Goal: Transaction & Acquisition: Purchase product/service

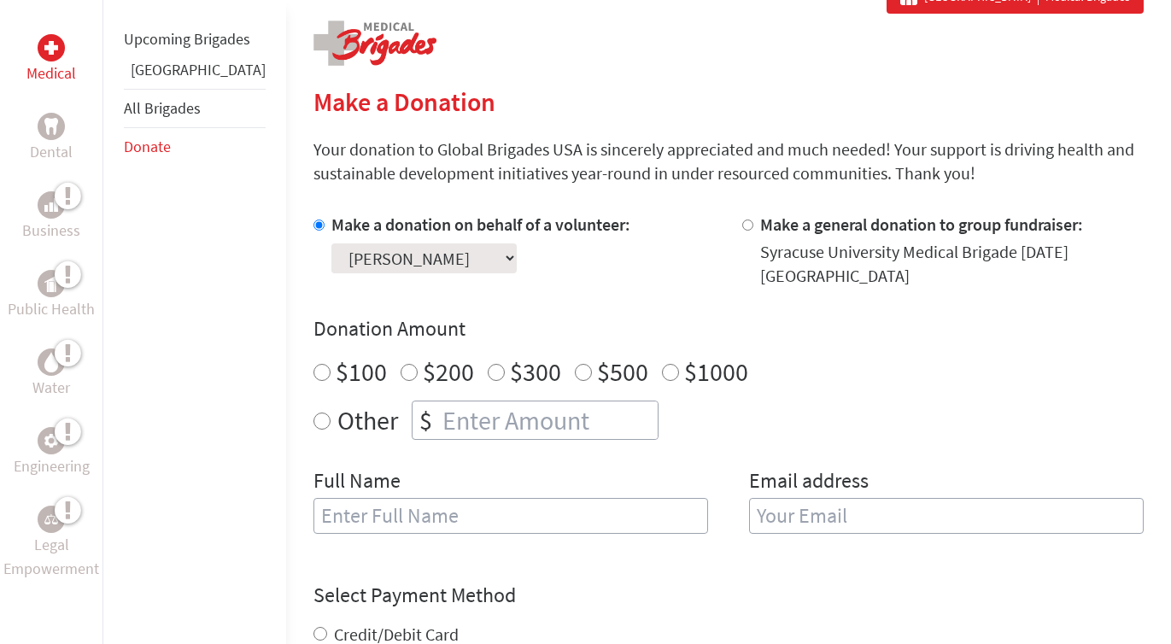
scroll to position [363, 0]
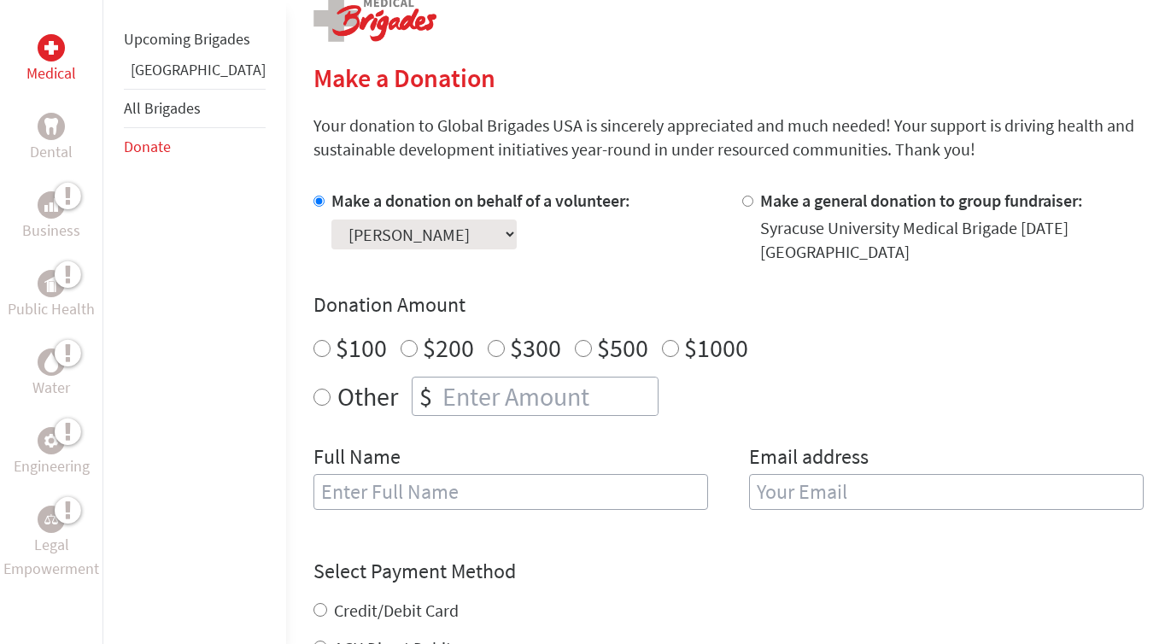
click at [337, 398] on label "Other" at bounding box center [367, 396] width 61 height 39
click at [314, 398] on input "Other" at bounding box center [322, 397] width 17 height 17
radio input "true"
click at [439, 388] on input "number" at bounding box center [548, 397] width 219 height 38
type input "150"
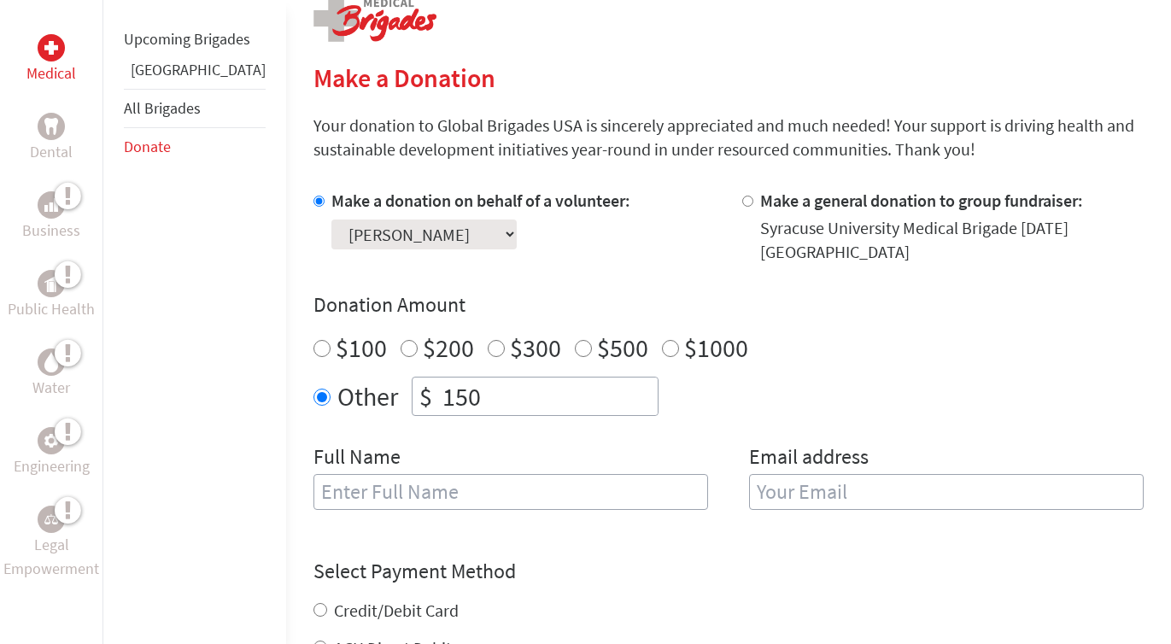
click at [641, 270] on div "Make a donation on behalf of a volunteer: Select a volunteer... [PERSON_NAME] […" at bounding box center [729, 360] width 830 height 342
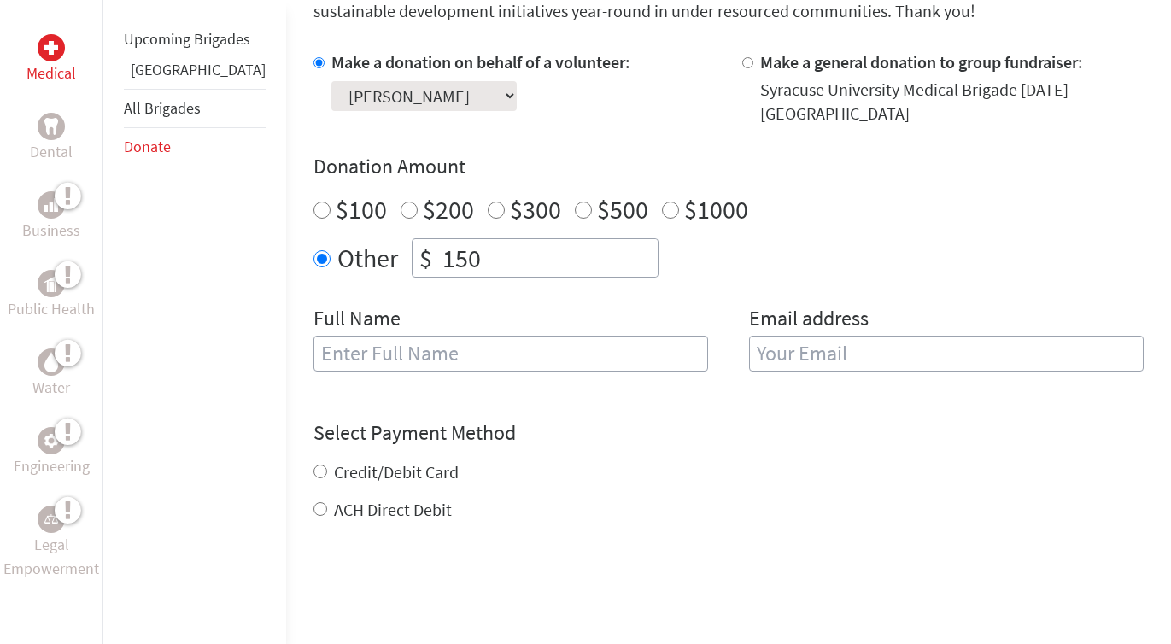
scroll to position [524, 0]
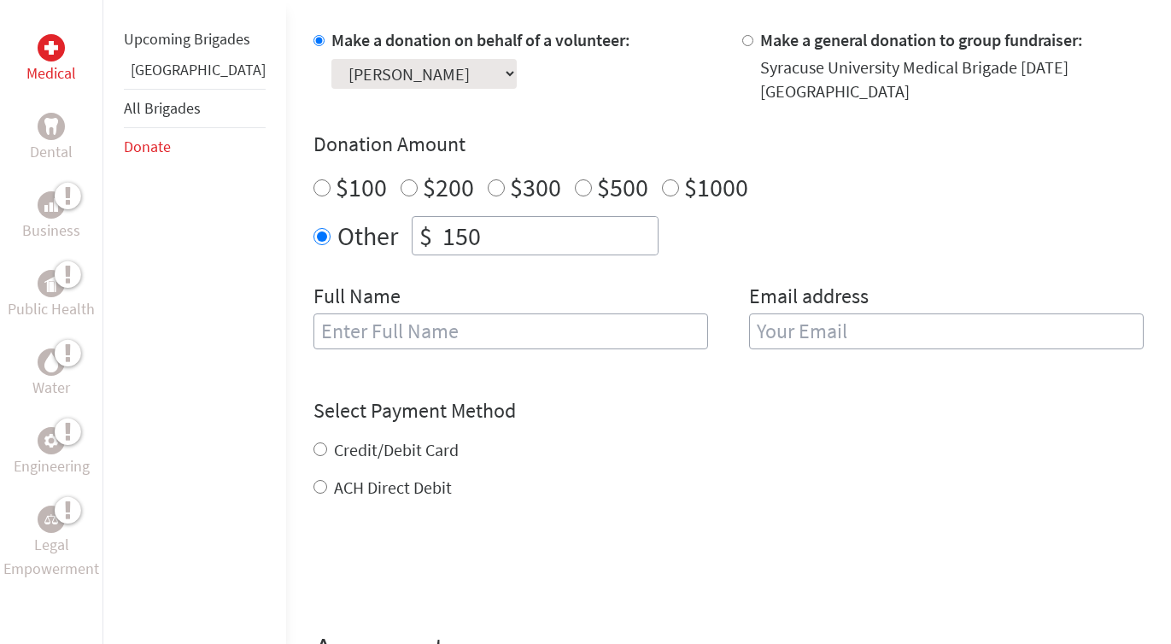
click at [538, 340] on input "text" at bounding box center [511, 332] width 395 height 36
click at [557, 336] on input "[PERSON_NAME]" at bounding box center [511, 332] width 395 height 36
type input "[PERSON_NAME]"
type input "[EMAIL_ADDRESS][DOMAIN_NAME]"
click at [314, 450] on div "Credit/Debit Card ACH Direct Debit" at bounding box center [729, 469] width 830 height 62
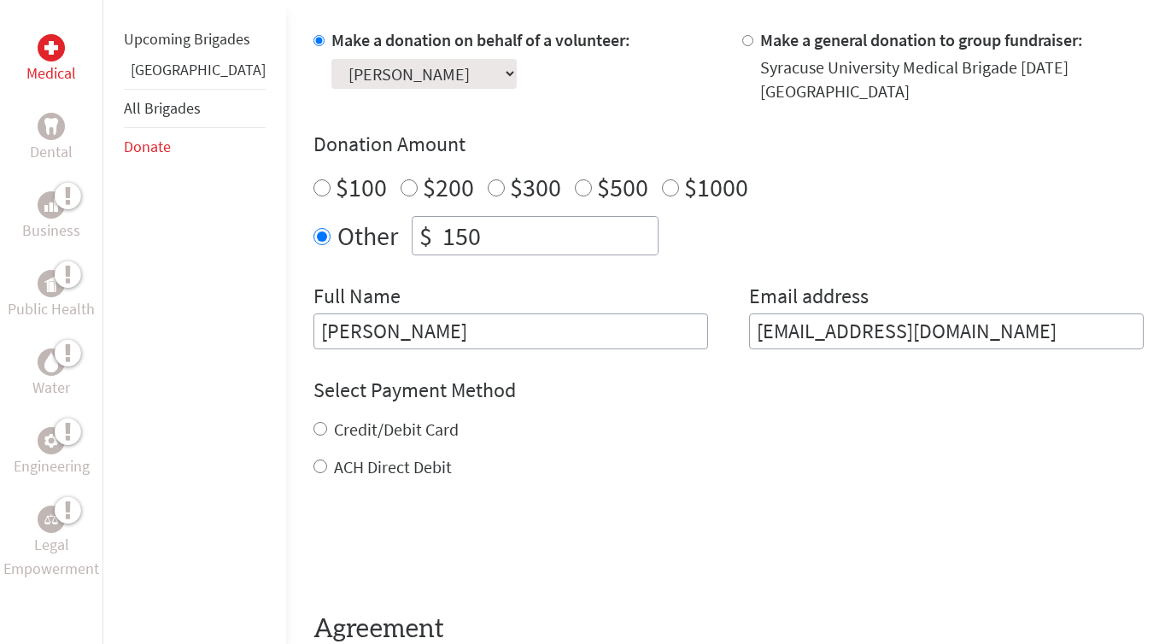
click at [314, 434] on input "Credit/Debit Card" at bounding box center [321, 429] width 14 height 14
radio input "true"
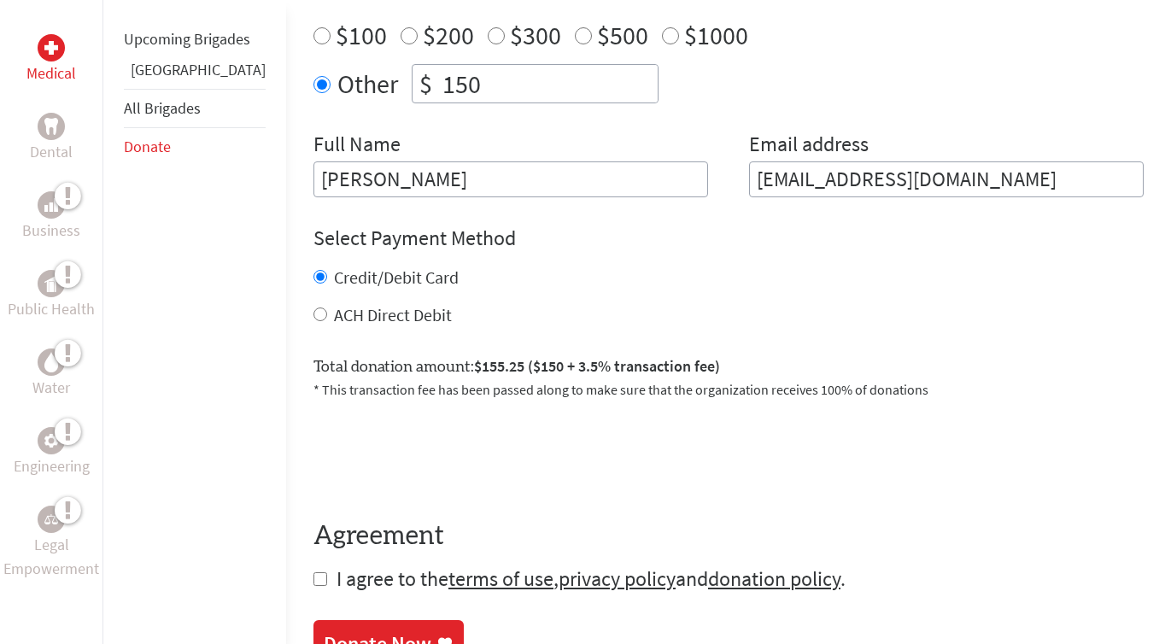
scroll to position [679, 0]
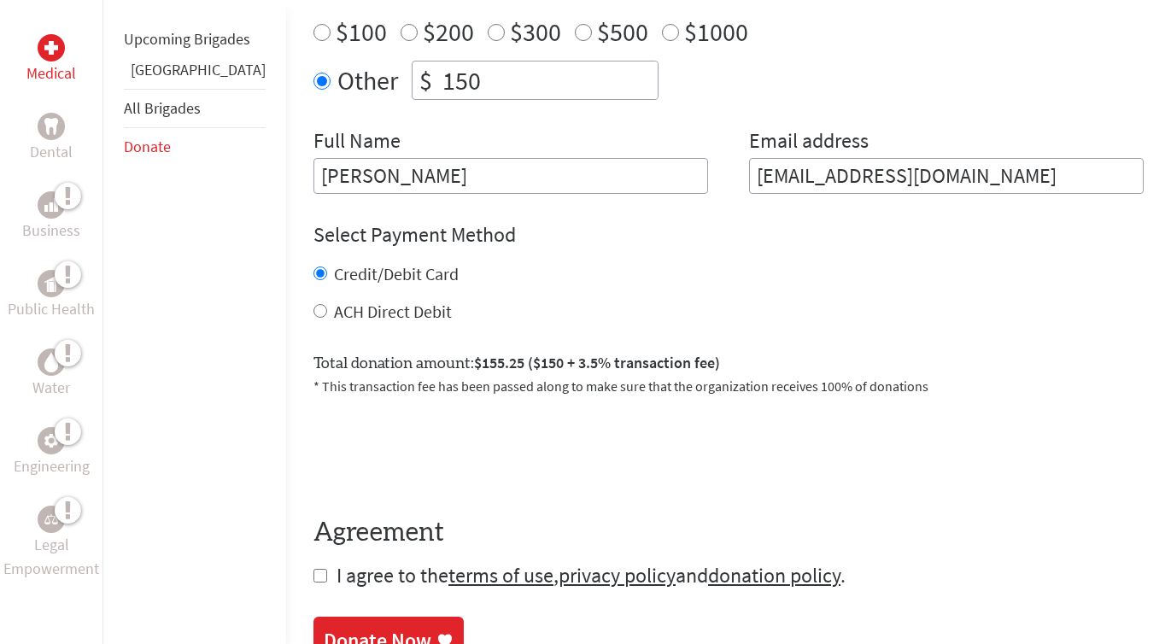
click at [314, 311] on input "ACH Direct Debit" at bounding box center [321, 311] width 14 height 14
radio input "true"
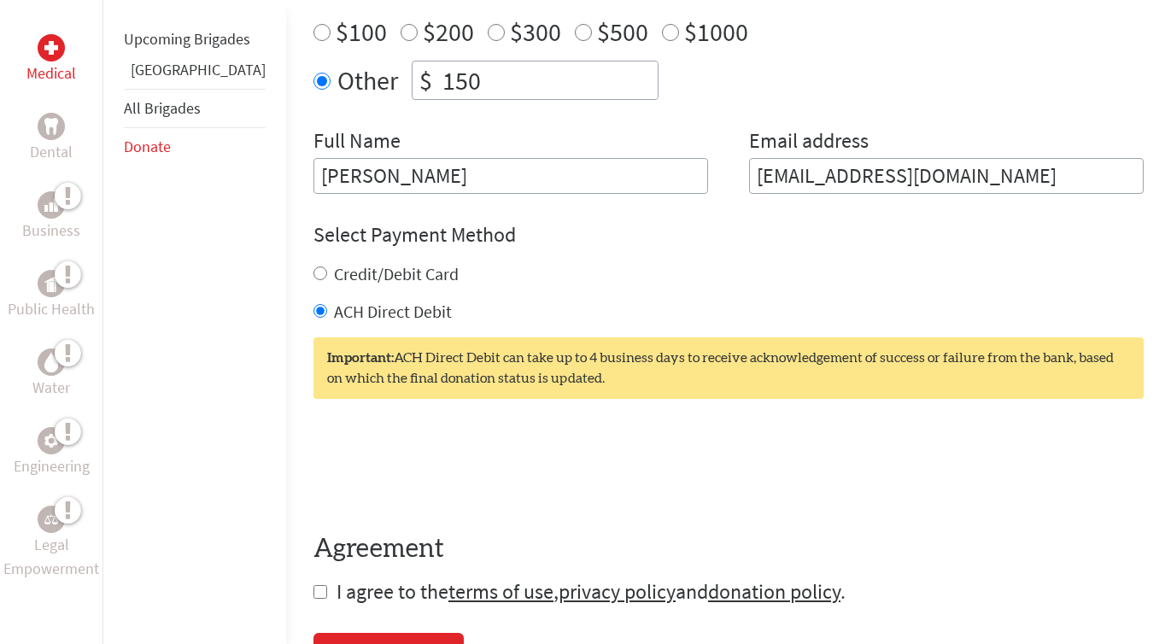
click at [314, 274] on input "Credit/Debit Card" at bounding box center [321, 274] width 14 height 14
radio input "true"
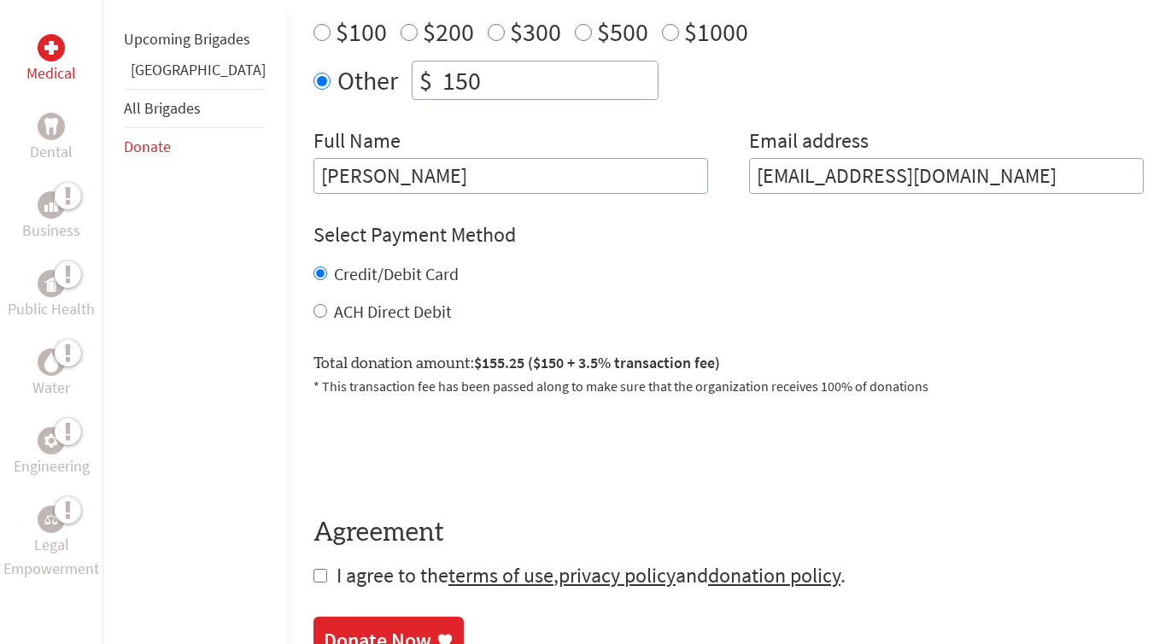
click at [314, 578] on input "checkbox" at bounding box center [321, 576] width 14 height 14
checkbox input "true"
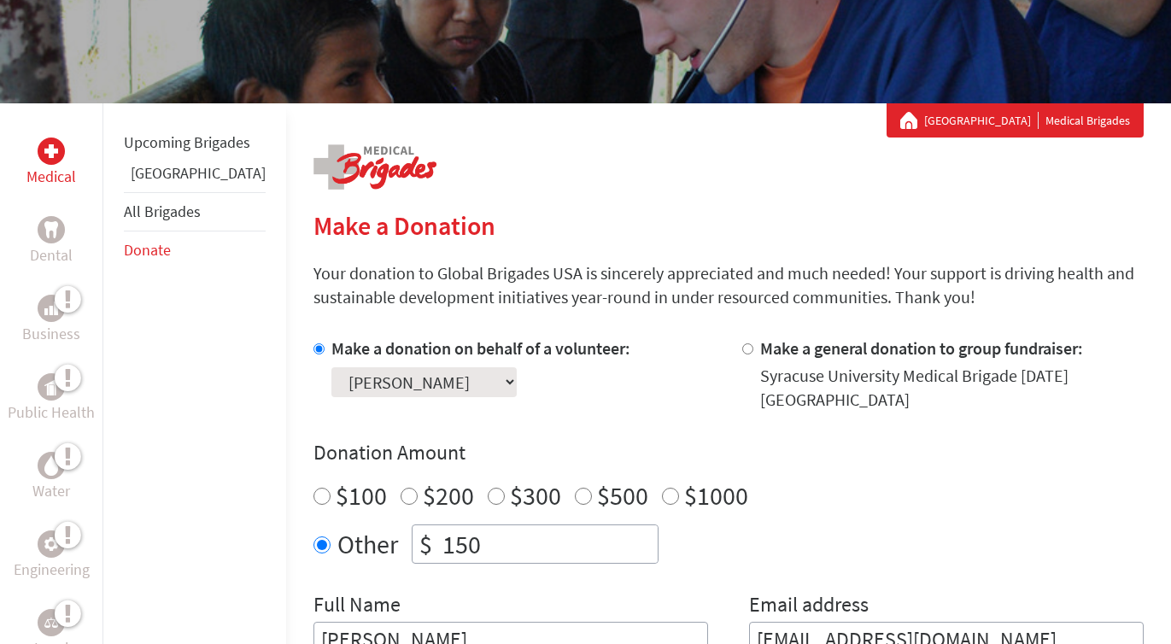
scroll to position [227, 0]
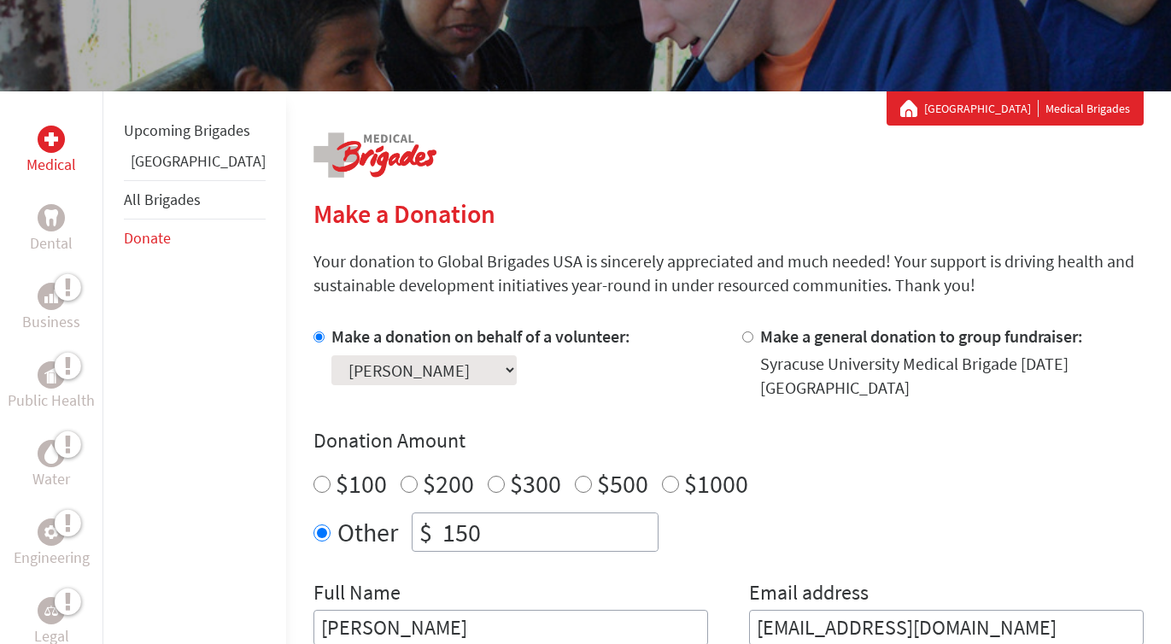
click at [472, 374] on select "Select a volunteer... [PERSON_NAME] [PERSON_NAME] [PERSON_NAME] [PERSON_NAME] […" at bounding box center [423, 370] width 185 height 30
click at [331, 355] on select "Select a volunteer... [PERSON_NAME] [PERSON_NAME] [PERSON_NAME] [PERSON_NAME] […" at bounding box center [423, 370] width 185 height 30
click at [551, 386] on div "Make a donation on behalf of a volunteer: Select a volunteer... [PERSON_NAME] […" at bounding box center [480, 362] width 299 height 75
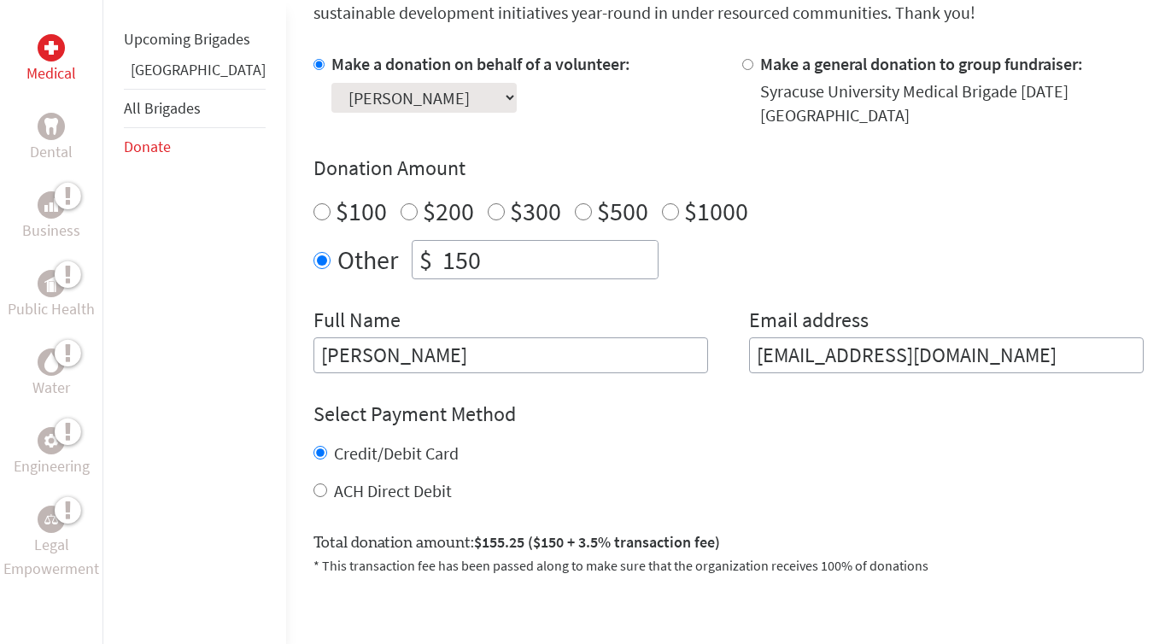
scroll to position [501, 0]
click at [440, 261] on input "150" at bounding box center [548, 259] width 219 height 38
click at [652, 281] on div "Make a donation on behalf of a volunteer: Select a volunteer... [PERSON_NAME] […" at bounding box center [729, 211] width 830 height 321
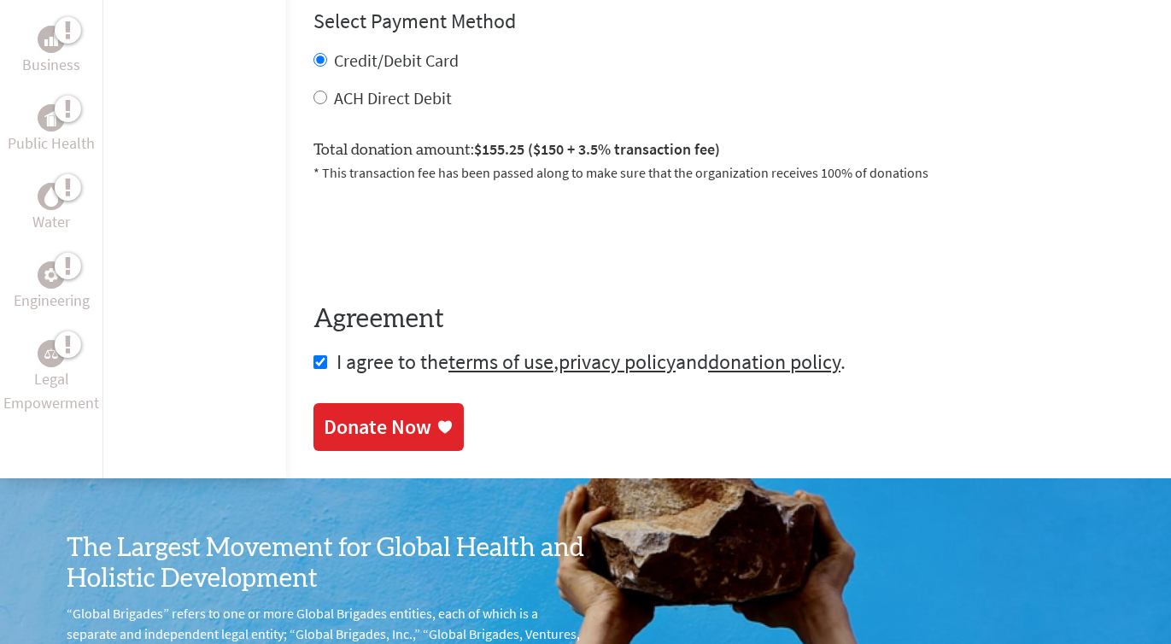
scroll to position [907, 0]
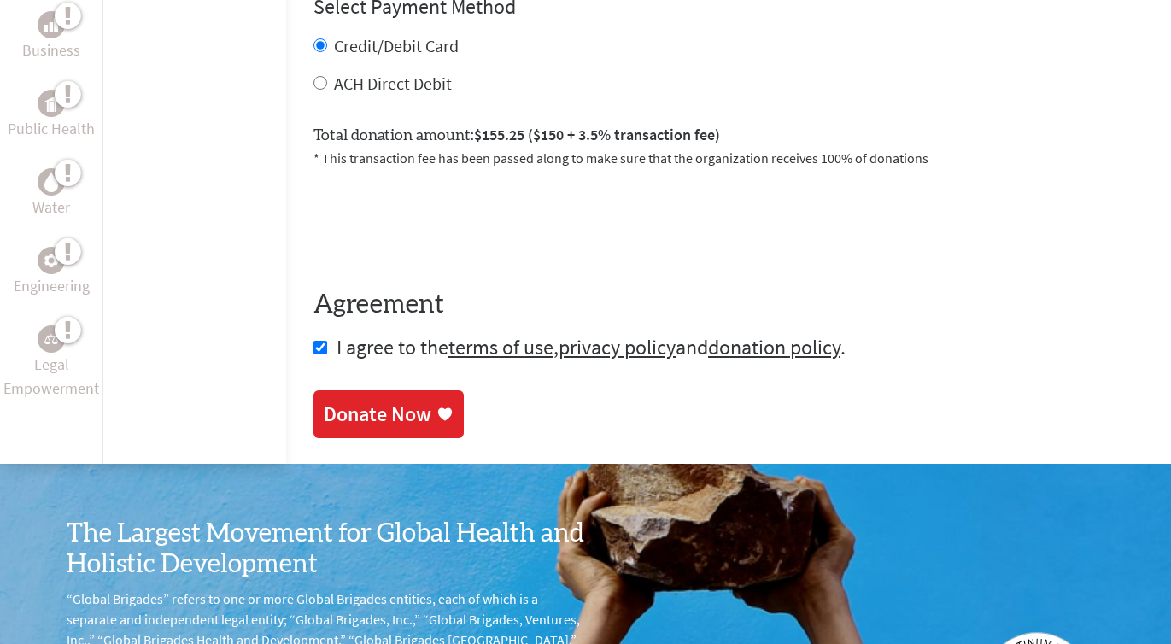
click at [324, 421] on div "Donate Now" at bounding box center [378, 414] width 108 height 27
